Goal: Task Accomplishment & Management: Manage account settings

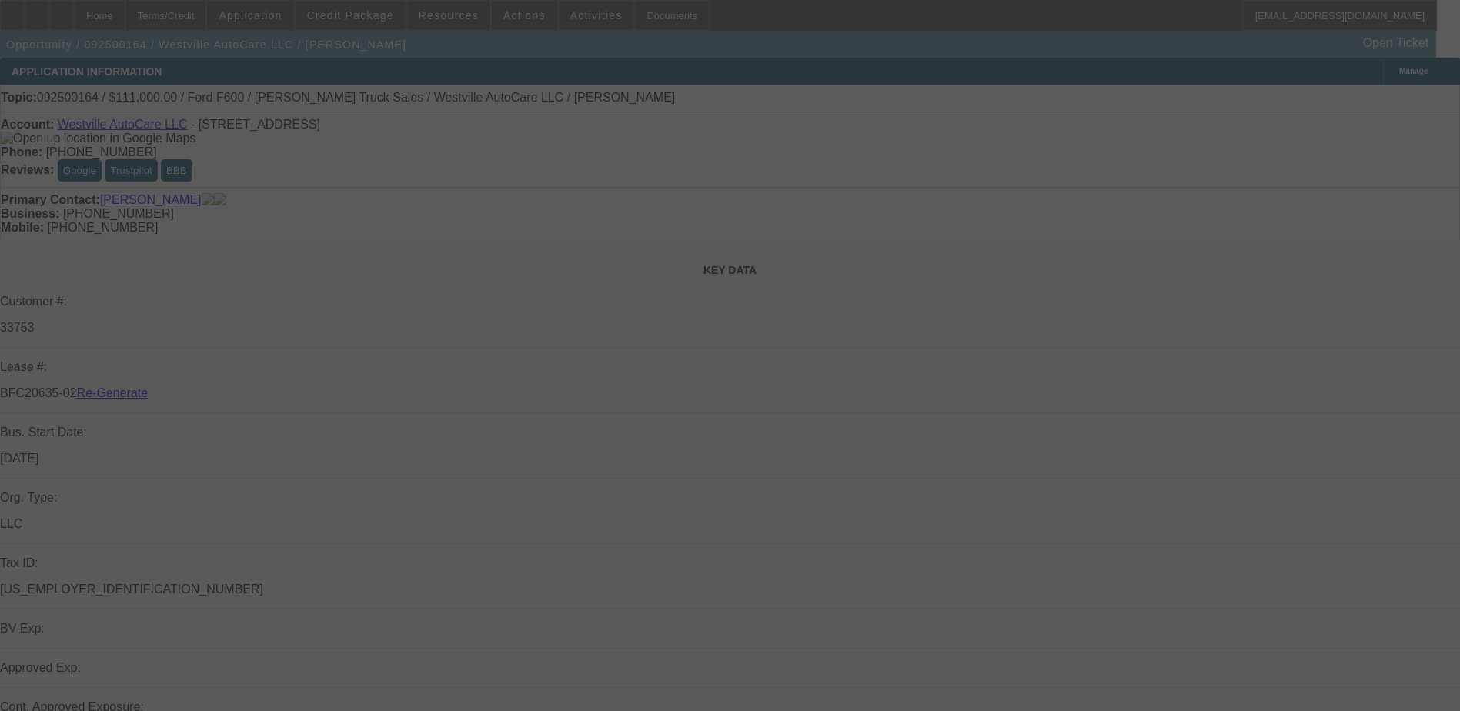
select select "4"
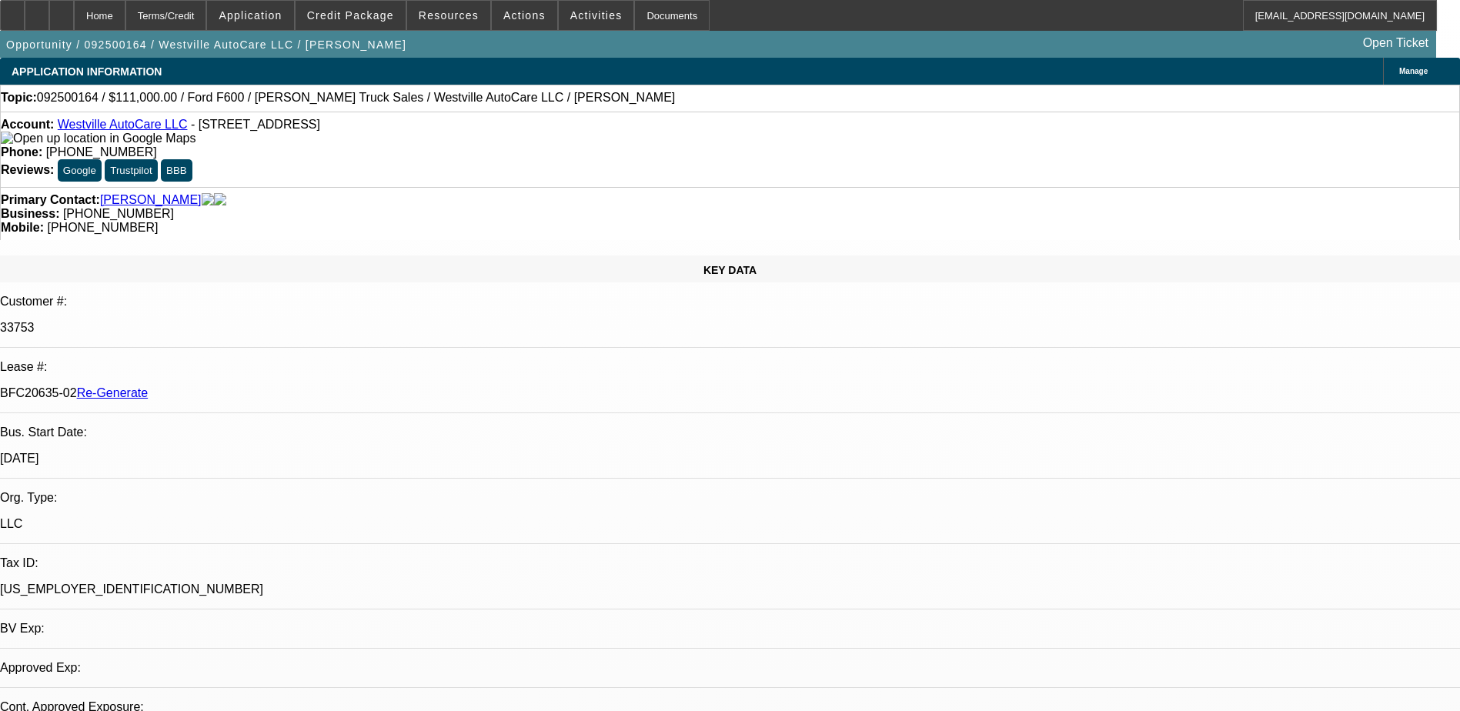
select select "0"
select select "2"
select select "0"
select select "1"
select select "2"
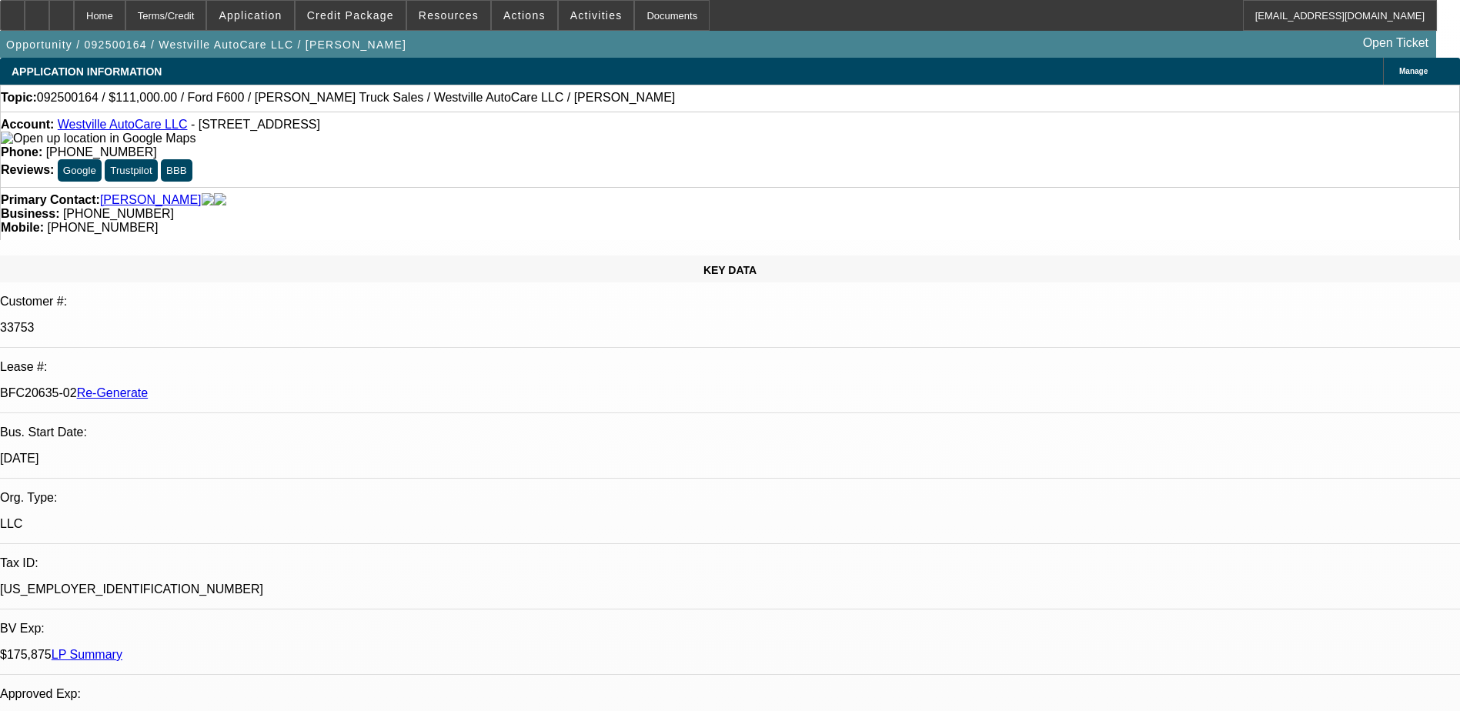
select select "6"
type input "terr"
click at [639, 7] on div "Documents" at bounding box center [671, 15] width 75 height 31
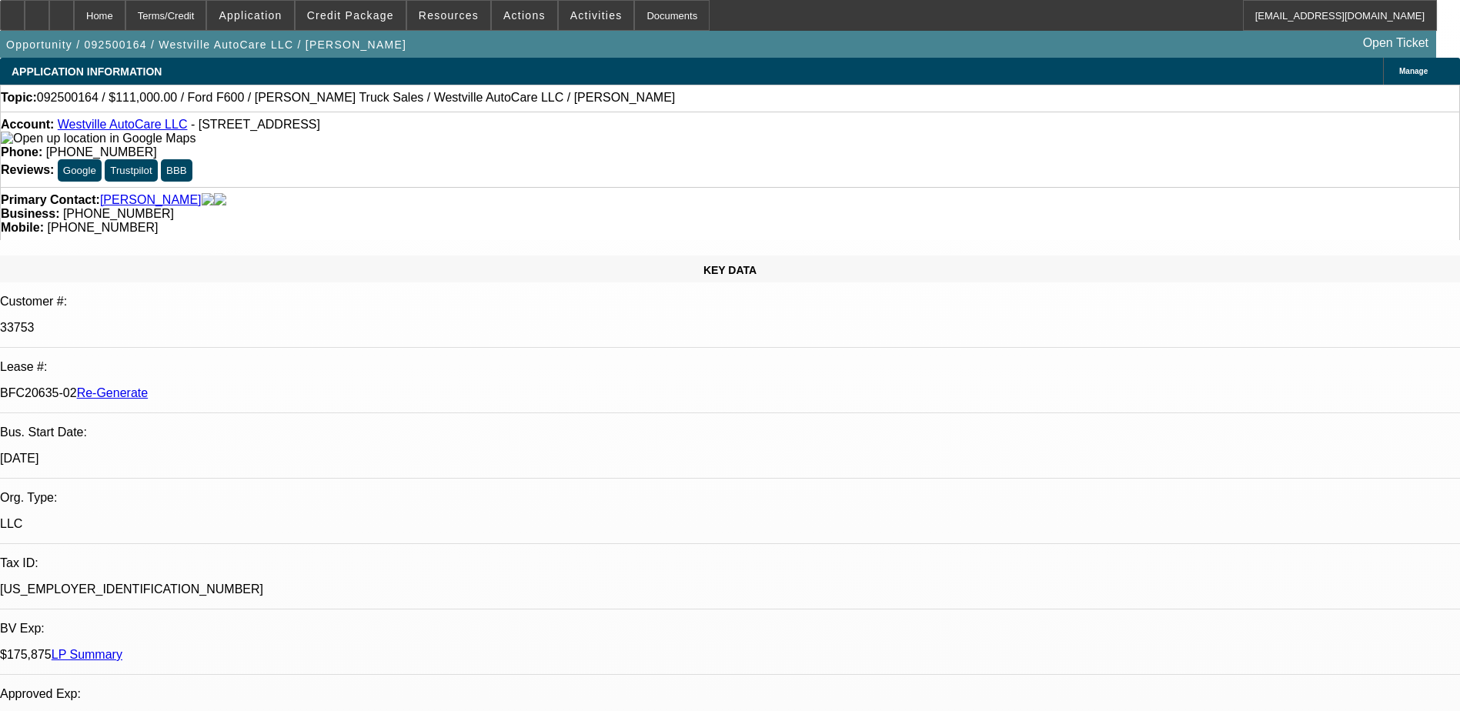
drag, startPoint x: 180, startPoint y: 262, endPoint x: 242, endPoint y: 259, distance: 61.6
click at [242, 386] on div "BFC20635-02 Re-Generate" at bounding box center [730, 393] width 1460 height 14
copy p "BFC20635-02"
click at [510, 18] on span "Actions" at bounding box center [524, 15] width 42 height 12
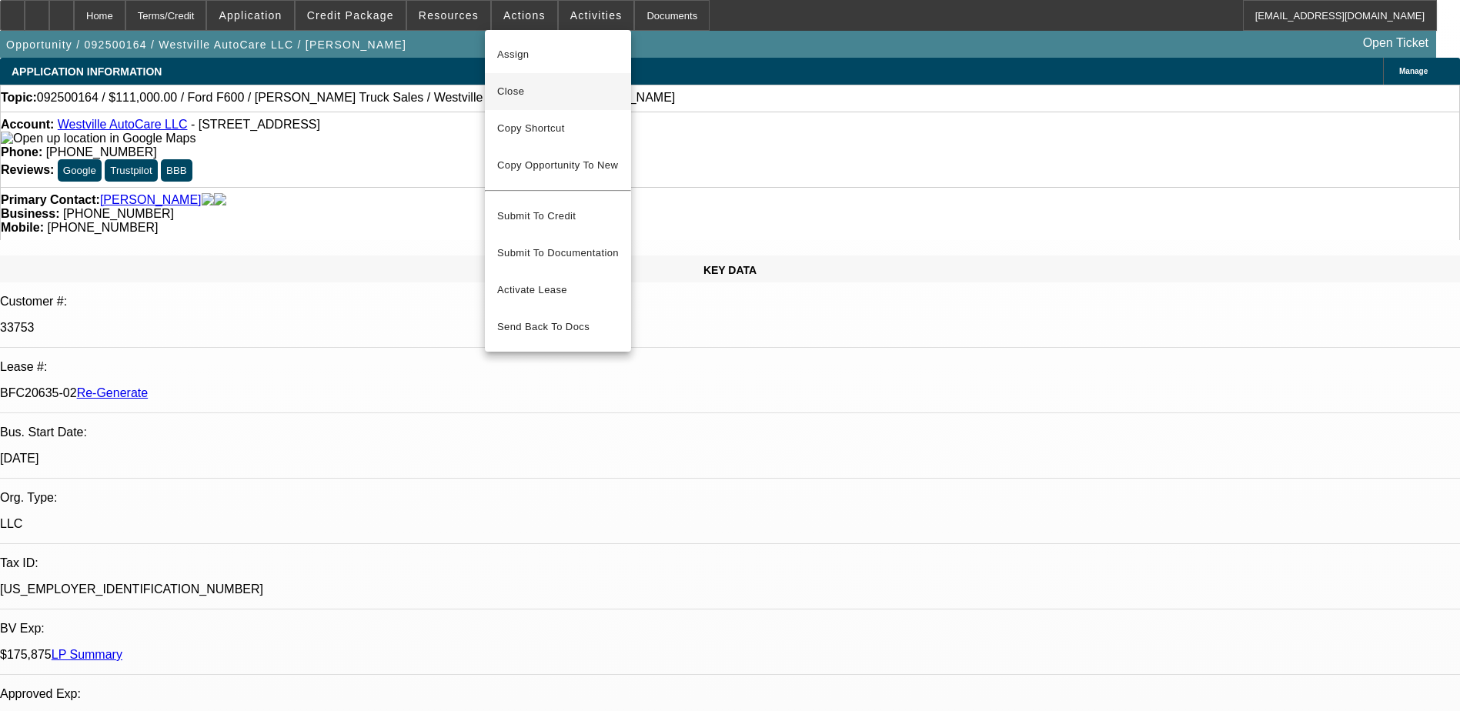
click at [514, 93] on span "Close" at bounding box center [558, 91] width 122 height 18
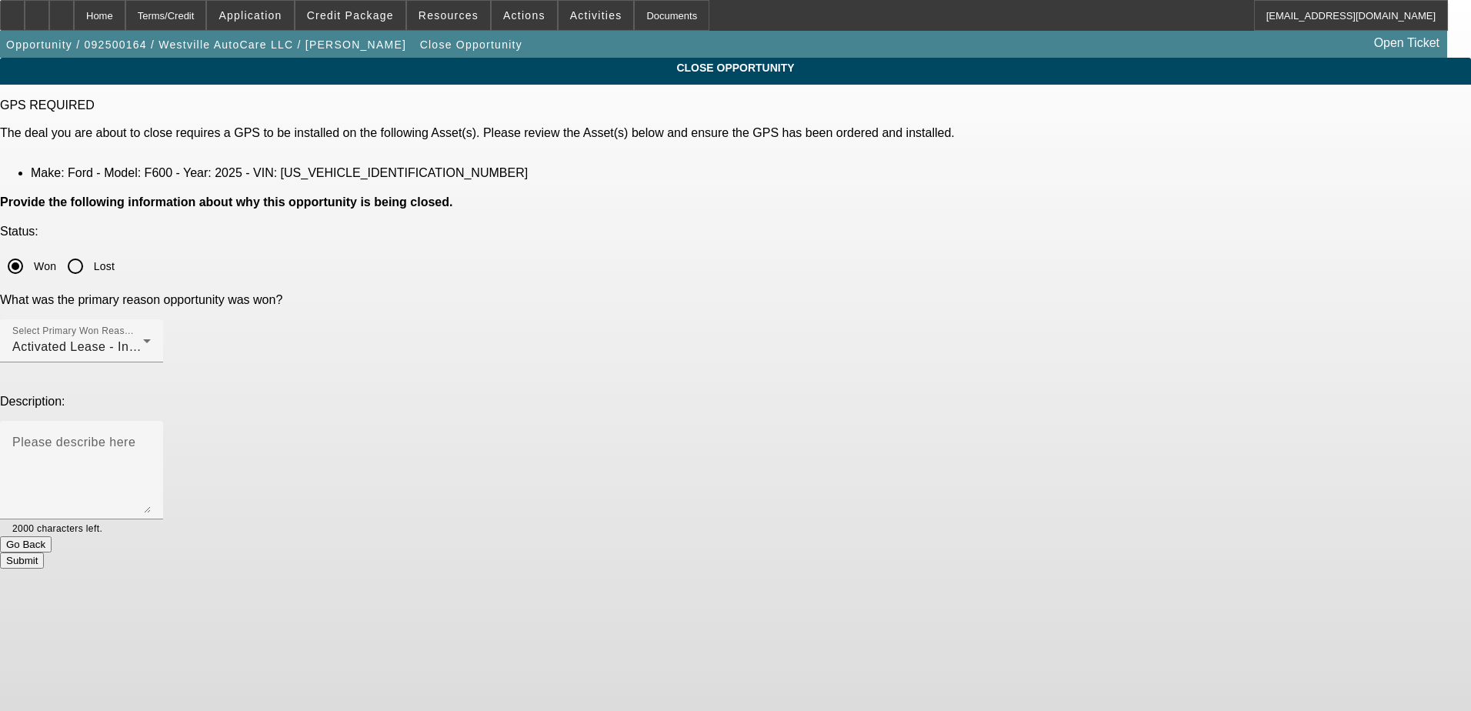
click at [44, 552] on button "Submit" at bounding box center [22, 560] width 44 height 16
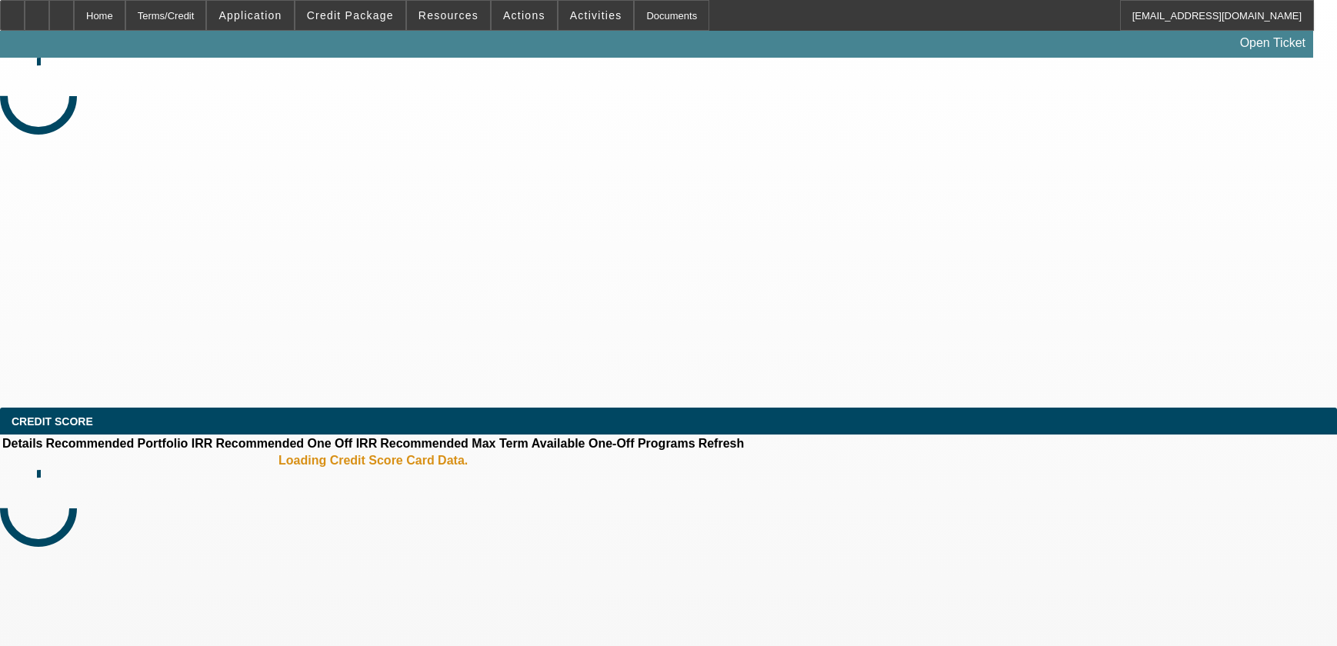
select select "4"
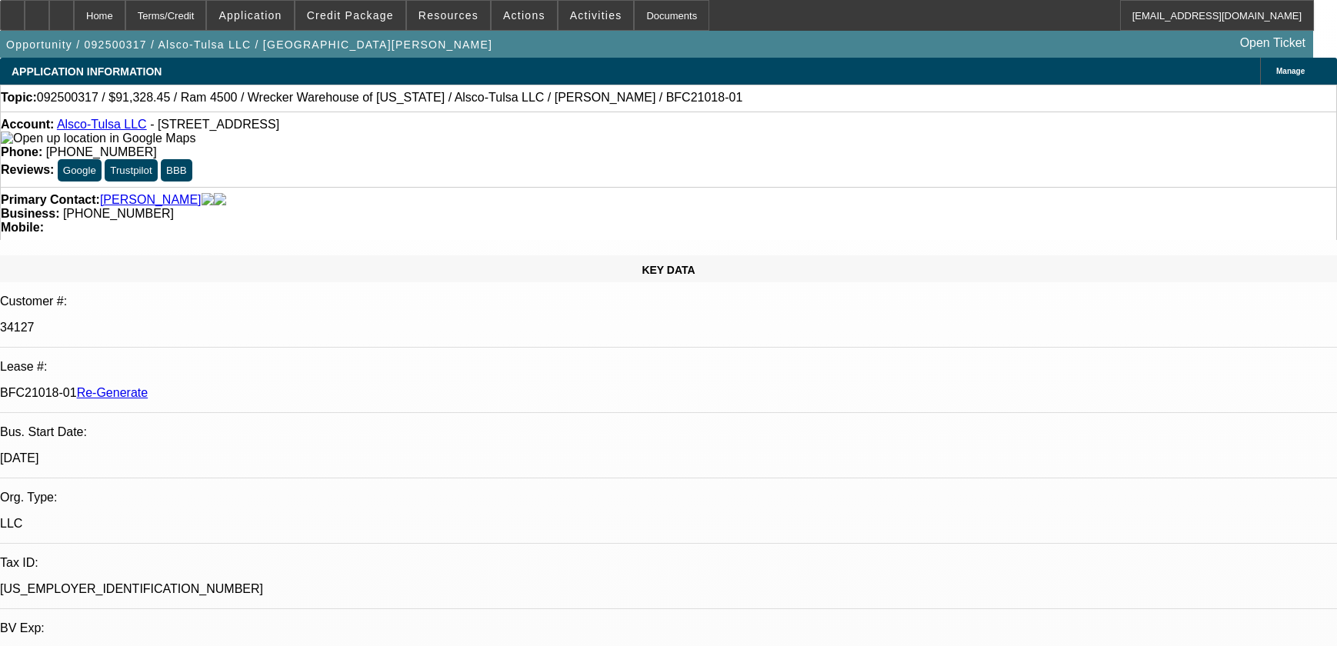
select select "0"
select select "6"
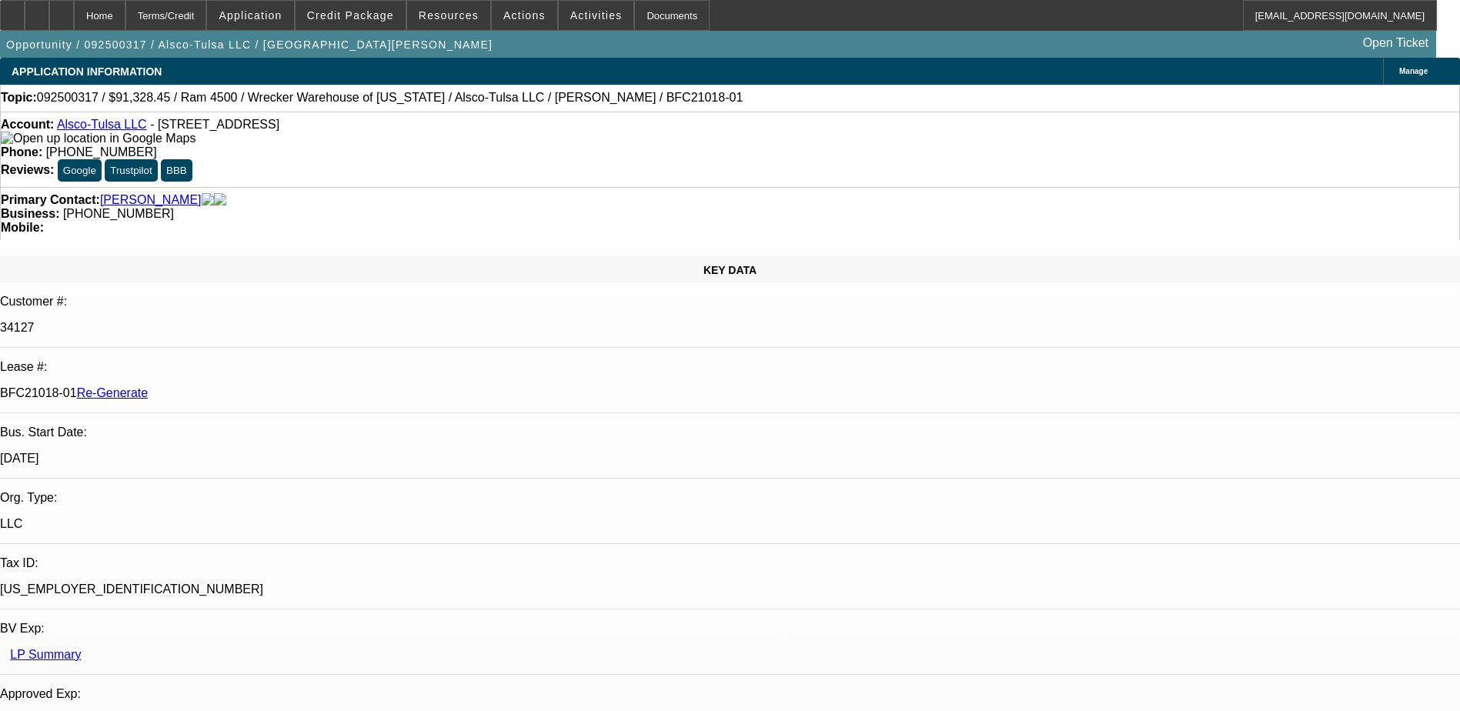
drag, startPoint x: 180, startPoint y: 256, endPoint x: 243, endPoint y: 268, distance: 64.1
click at [243, 386] on div "BFC21018-01 Re-Generate" at bounding box center [730, 393] width 1460 height 14
copy p "BFC21018-01"
click at [644, 20] on div "Documents" at bounding box center [671, 15] width 75 height 31
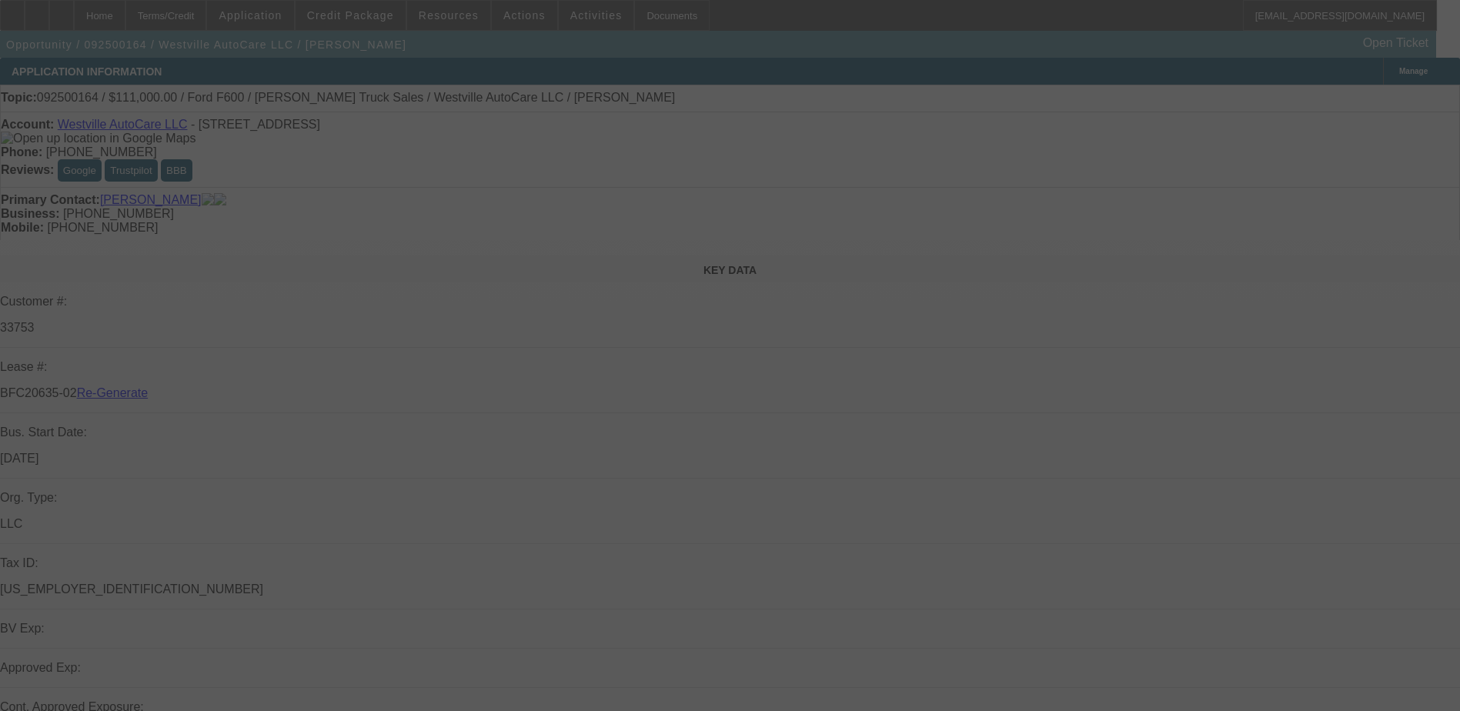
select select "4"
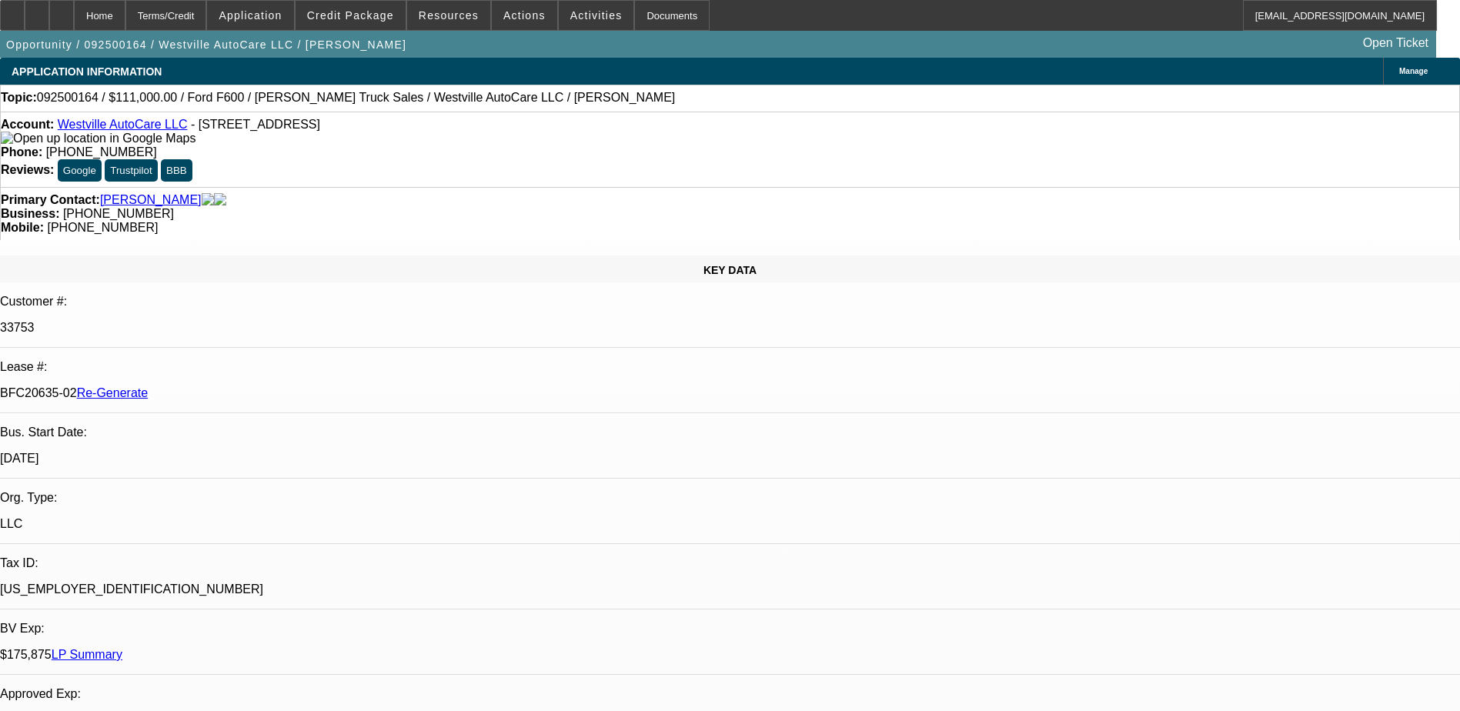
select select "0"
select select "2"
select select "0"
select select "1"
select select "2"
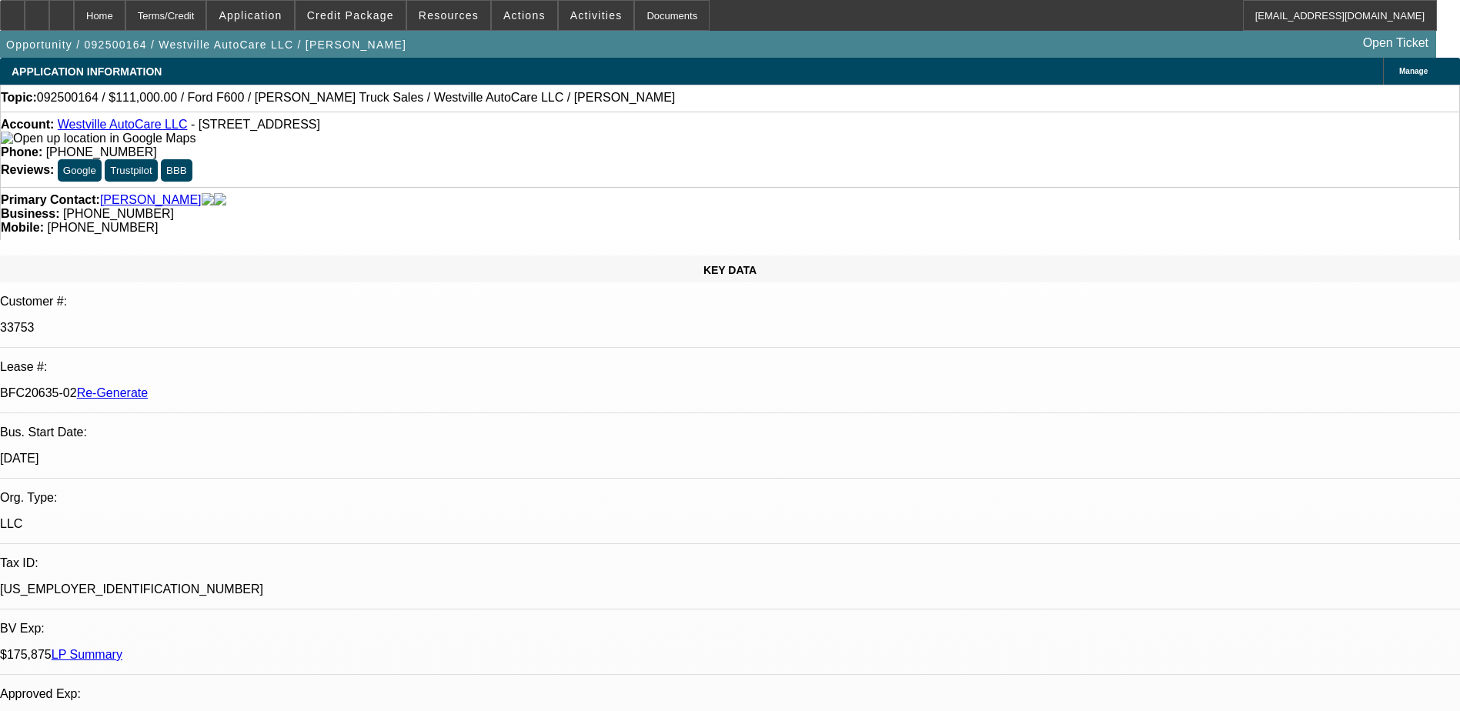
select select "6"
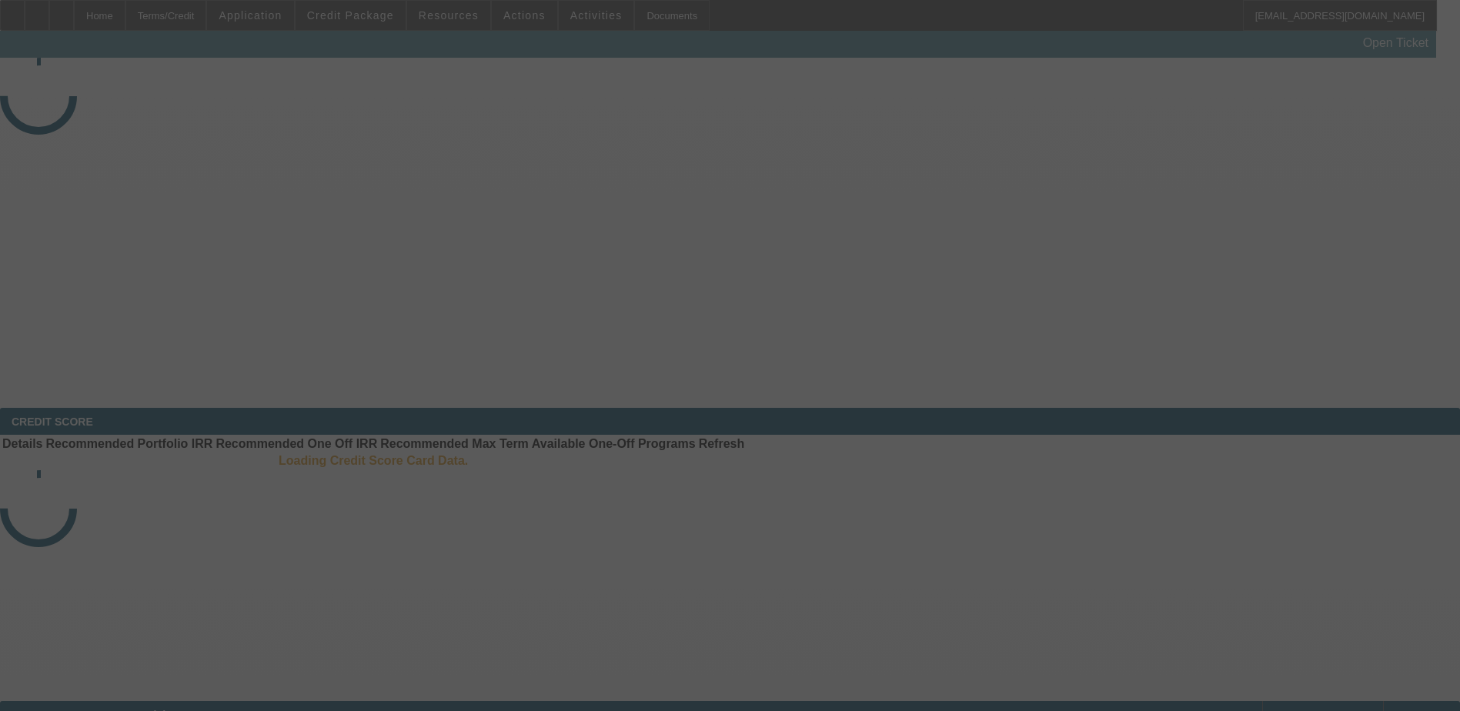
select select "4"
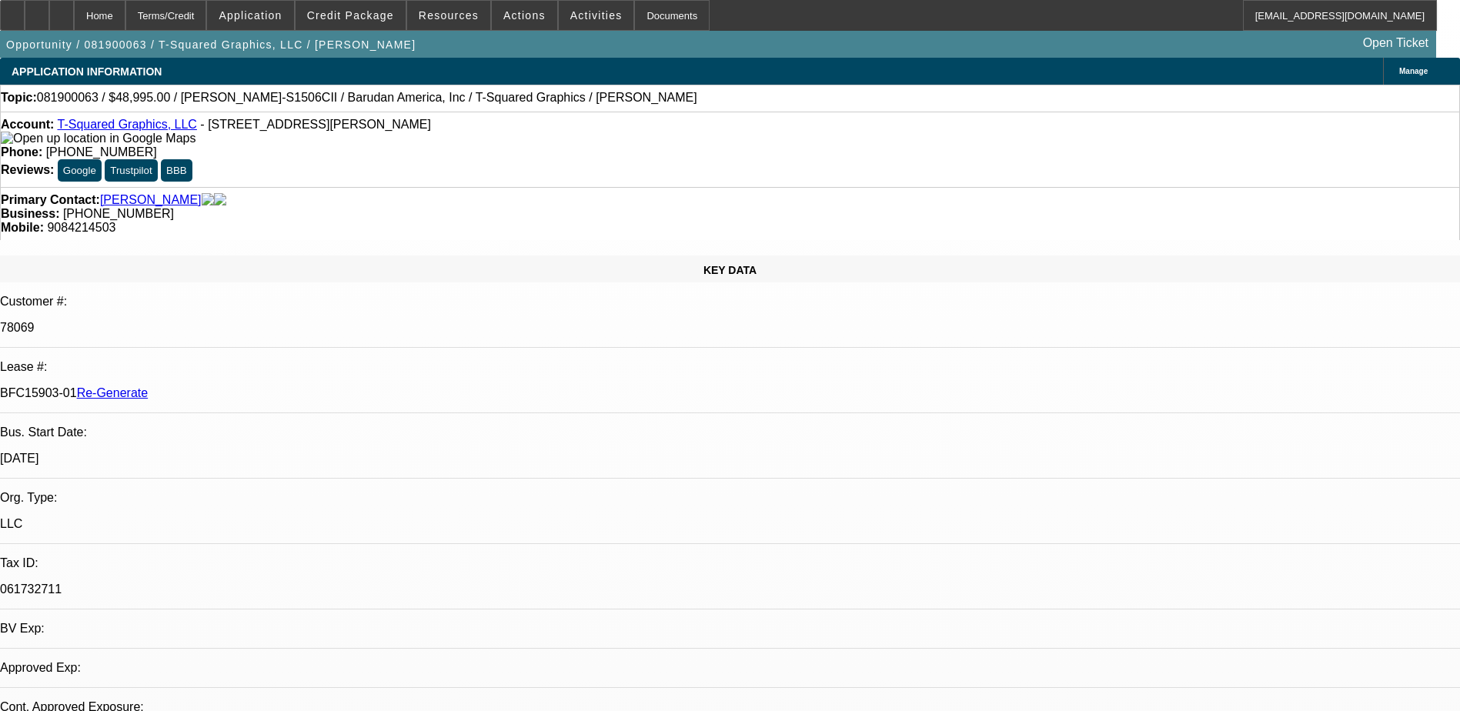
select select "0"
select select "1"
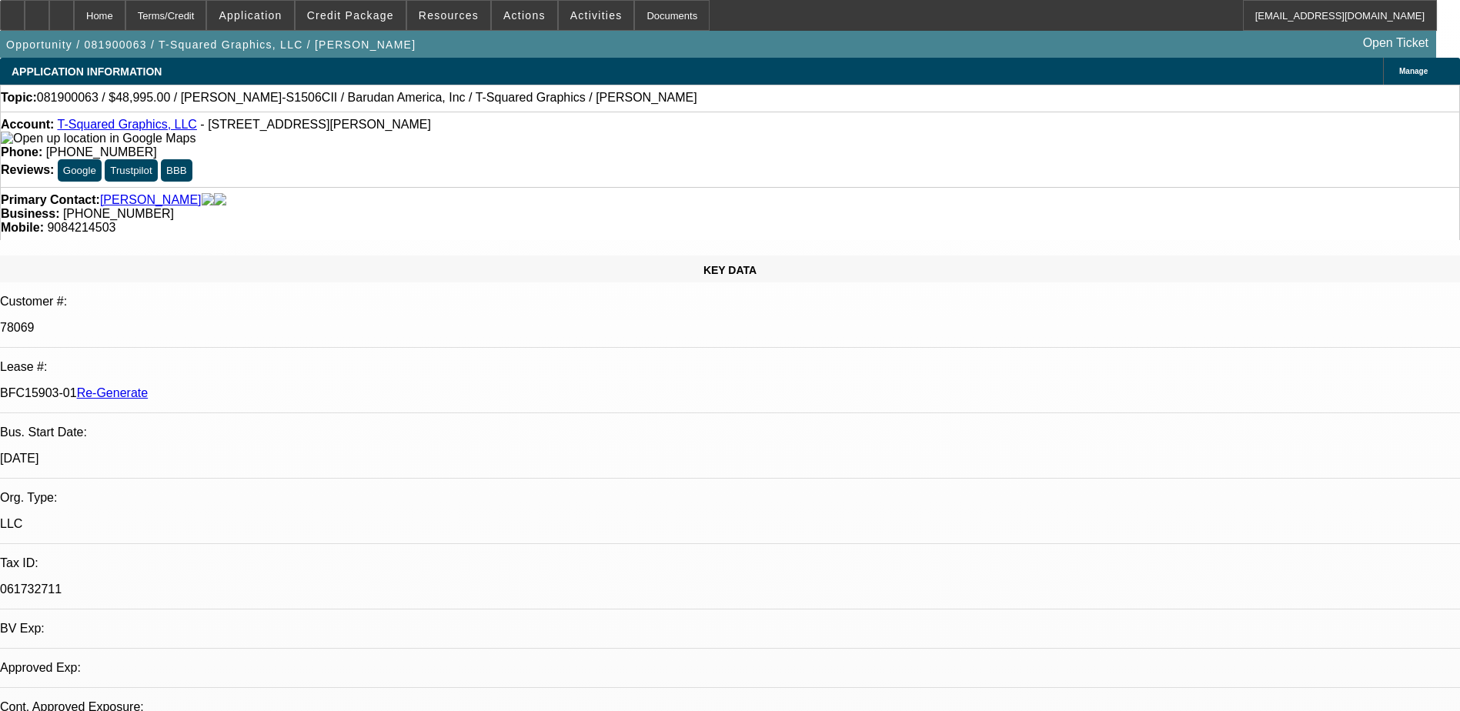
select select "6"
click at [207, 12] on div "Terms/Credit" at bounding box center [166, 15] width 82 height 31
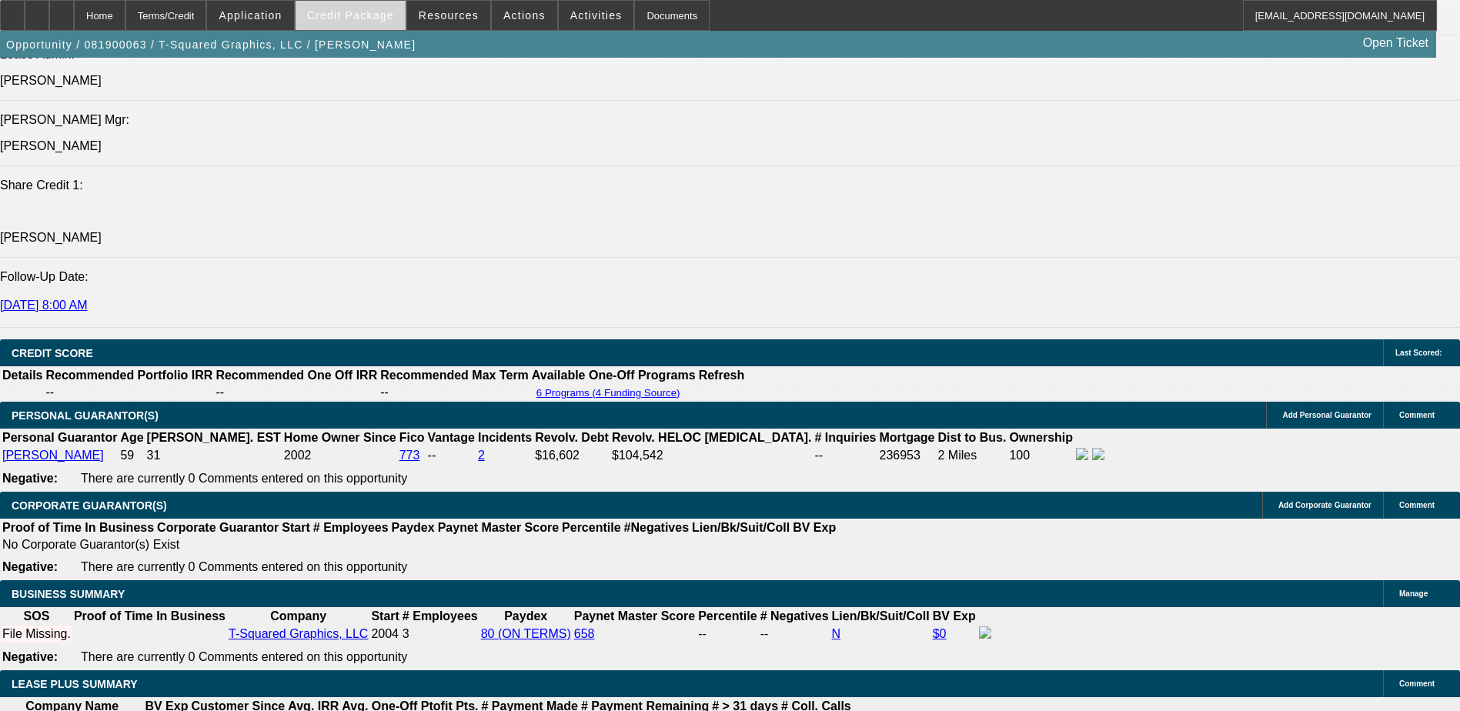
scroll to position [2127, 0]
